Goal: Information Seeking & Learning: Learn about a topic

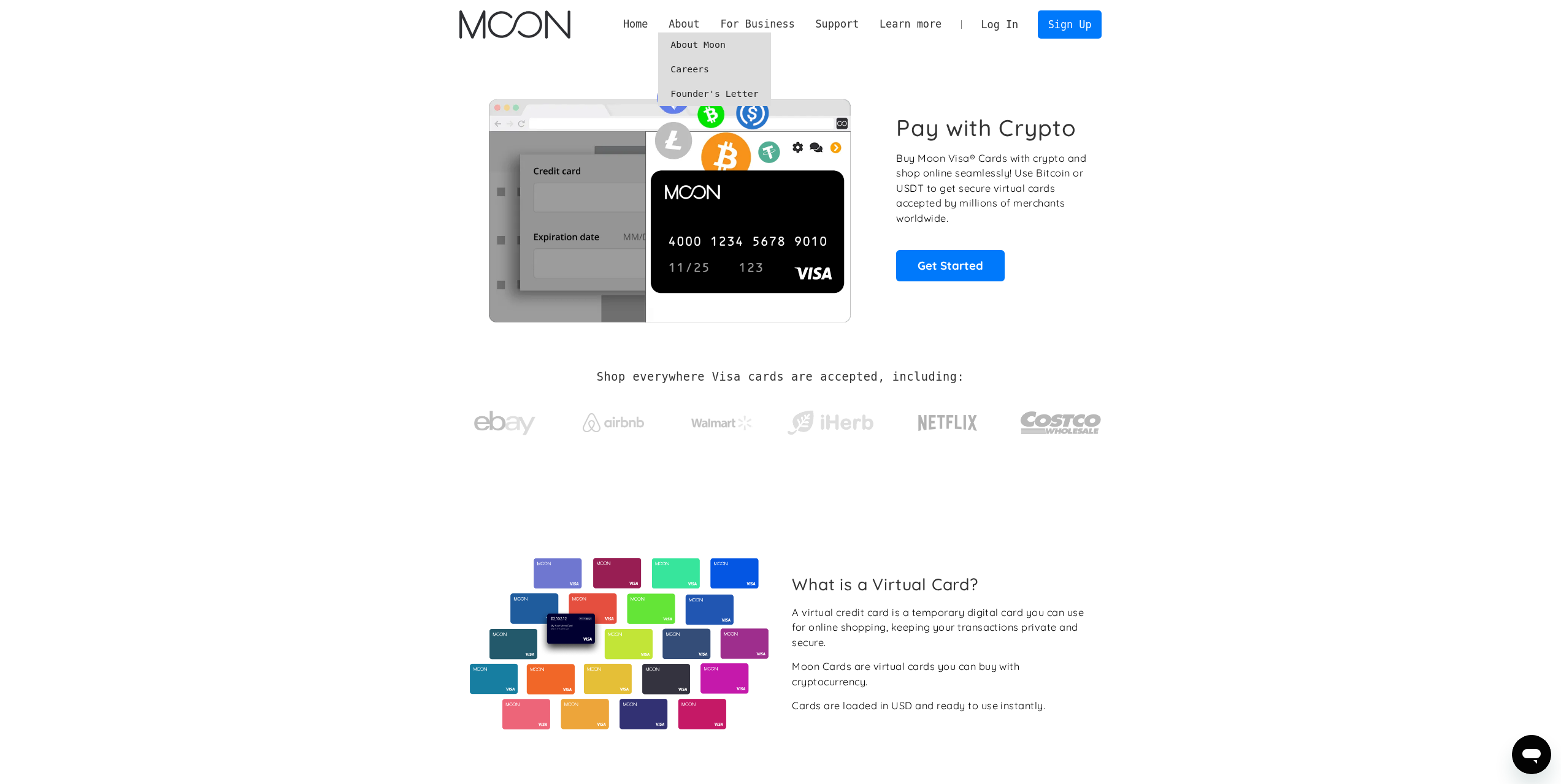
click at [700, 23] on div "About" at bounding box center [684, 24] width 31 height 15
click at [722, 42] on link "About Moon" at bounding box center [714, 45] width 112 height 24
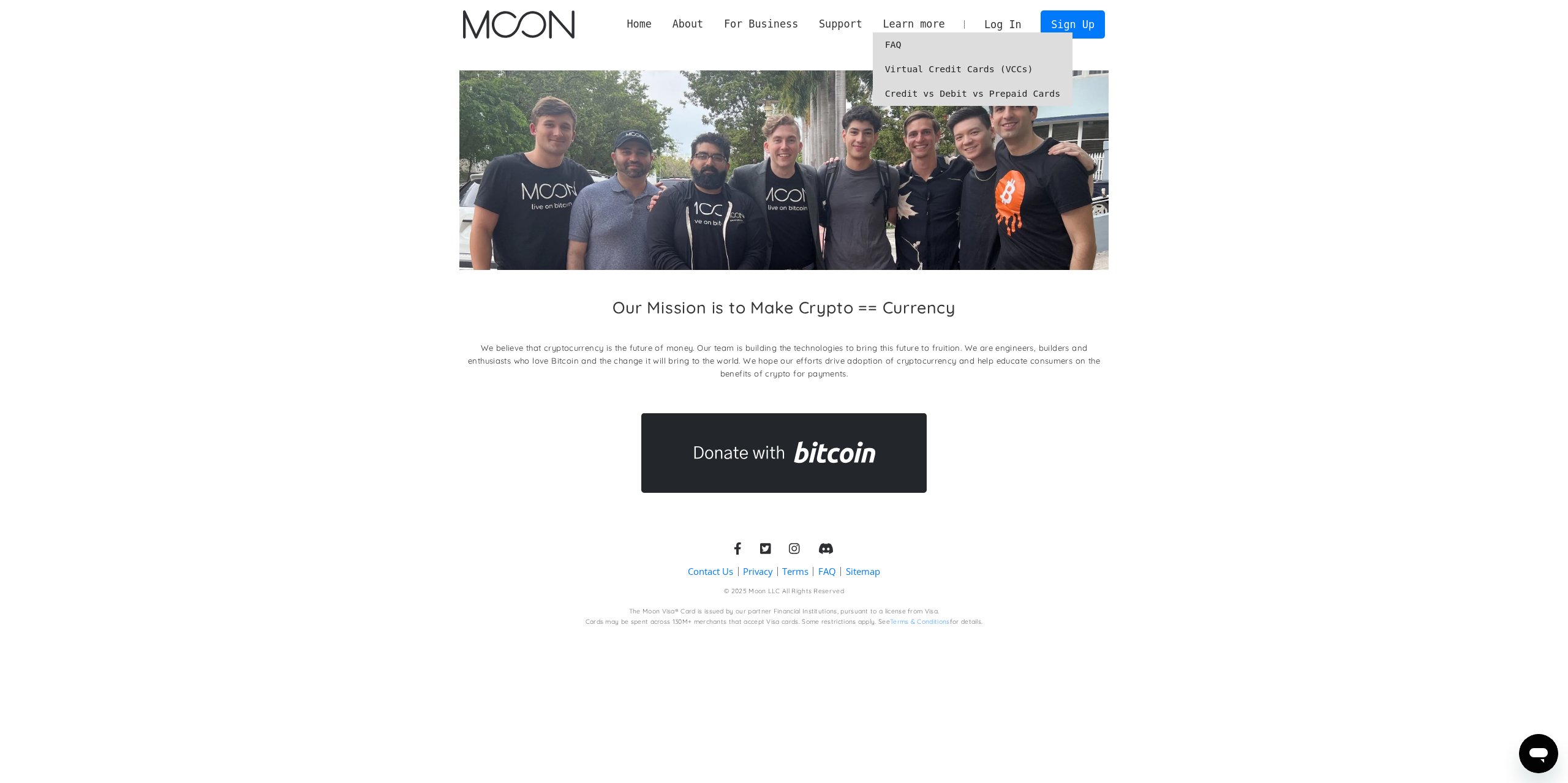
click at [916, 69] on link "Virtual Credit Cards (VCCs)" at bounding box center [973, 69] width 200 height 24
